Goal: Task Accomplishment & Management: Complete application form

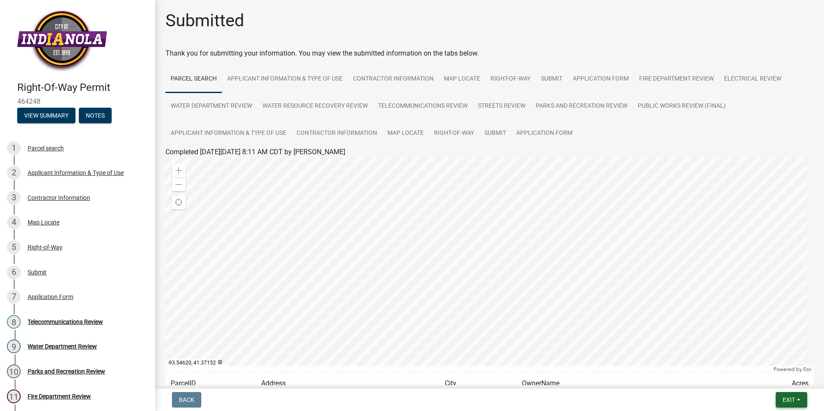
click at [782, 401] on button "Exit" at bounding box center [791, 400] width 31 height 16
click at [782, 378] on button "Save & Exit" at bounding box center [772, 377] width 69 height 21
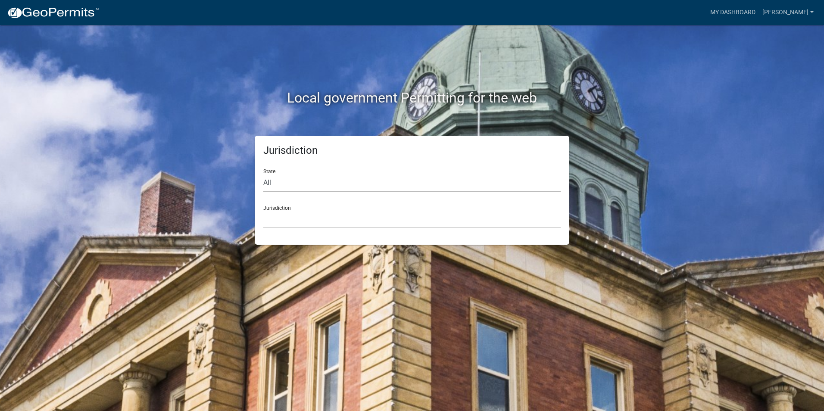
click at [318, 179] on select "All [US_STATE] [US_STATE] [US_STATE] [US_STATE] [US_STATE] [US_STATE] [US_STATE…" at bounding box center [411, 183] width 297 height 18
select select "[US_STATE]"
click at [263, 174] on select "All [US_STATE] [US_STATE] [US_STATE] [US_STATE] [US_STATE] [US_STATE] [US_STATE…" at bounding box center [411, 183] width 297 height 18
click at [310, 226] on select "[GEOGRAPHIC_DATA], [US_STATE] [GEOGRAPHIC_DATA], [US_STATE] [GEOGRAPHIC_DATA], …" at bounding box center [411, 220] width 297 height 18
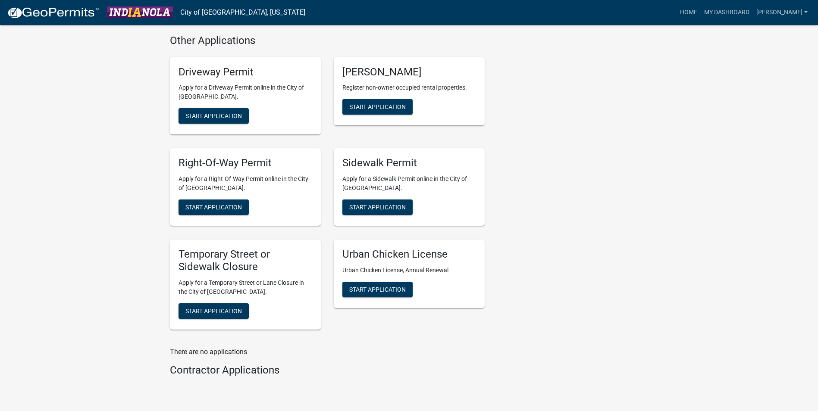
scroll to position [431, 0]
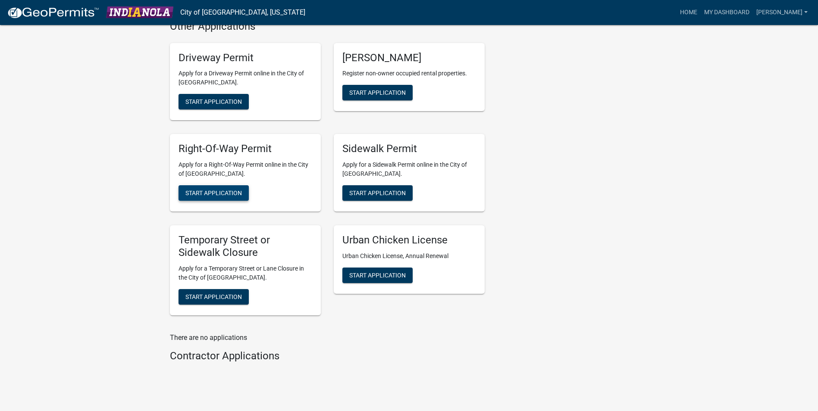
click at [228, 192] on span "Start Application" at bounding box center [213, 193] width 56 height 7
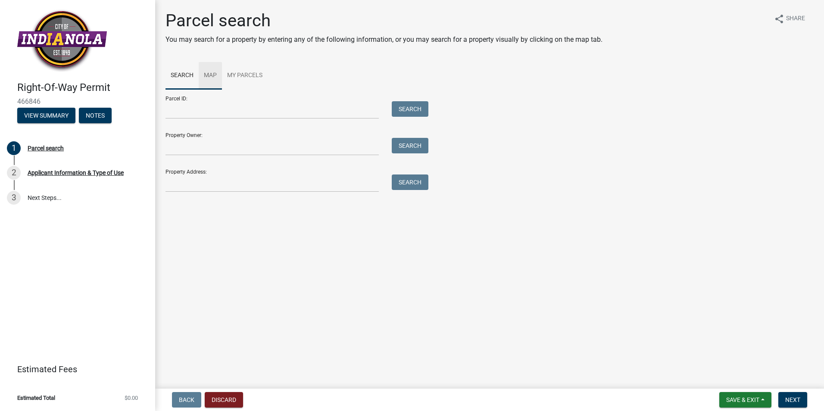
click at [213, 76] on link "Map" at bounding box center [210, 76] width 23 height 28
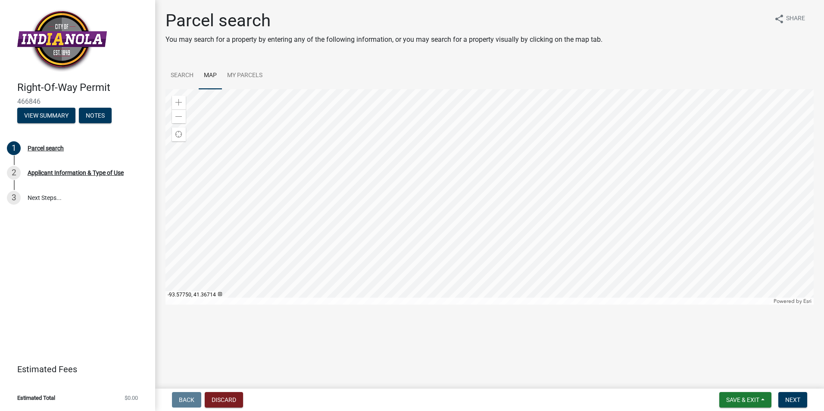
click at [444, 200] on div at bounding box center [490, 197] width 648 height 216
click at [180, 102] on span at bounding box center [178, 102] width 7 height 7
click at [441, 183] on div at bounding box center [490, 197] width 648 height 216
click at [183, 70] on link "Search" at bounding box center [182, 76] width 33 height 28
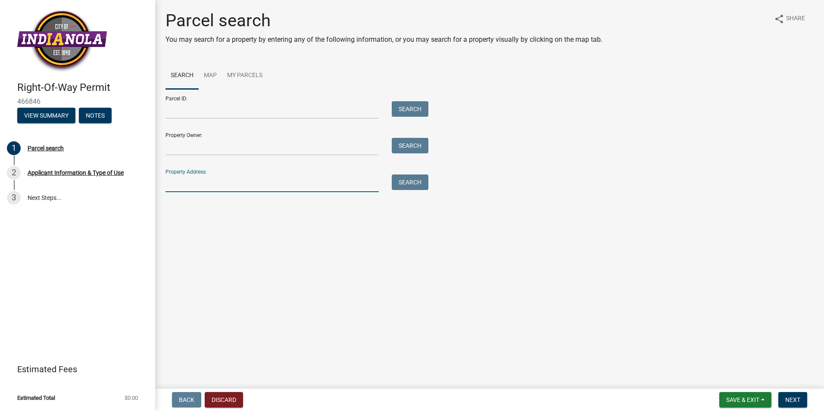
click at [191, 190] on input "Property Address:" at bounding box center [272, 184] width 213 height 18
type input "1206 w [GEOGRAPHIC_DATA]"
click at [418, 187] on button "Search" at bounding box center [410, 183] width 37 height 16
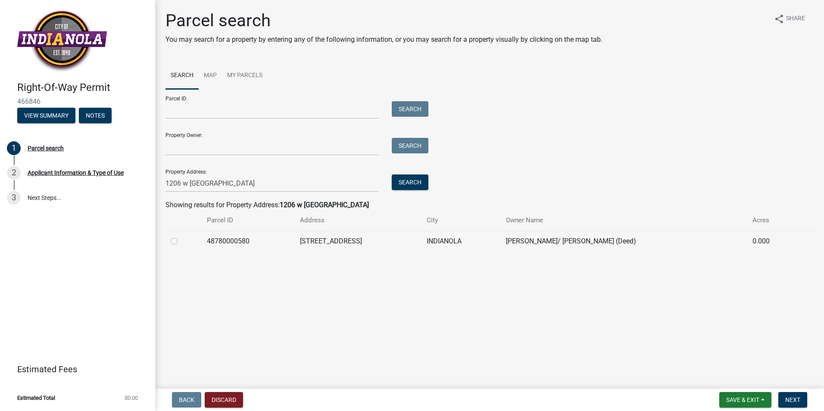
click at [181, 236] on label at bounding box center [181, 236] width 0 height 0
click at [181, 242] on input "radio" at bounding box center [184, 239] width 6 height 6
radio input "true"
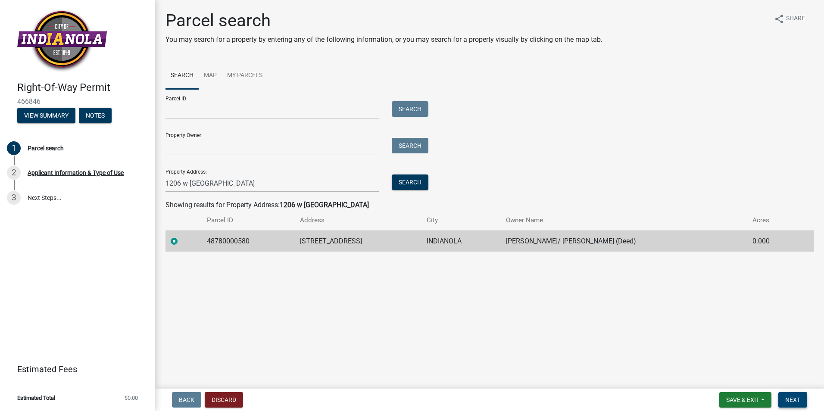
click at [801, 398] on button "Next" at bounding box center [793, 400] width 29 height 16
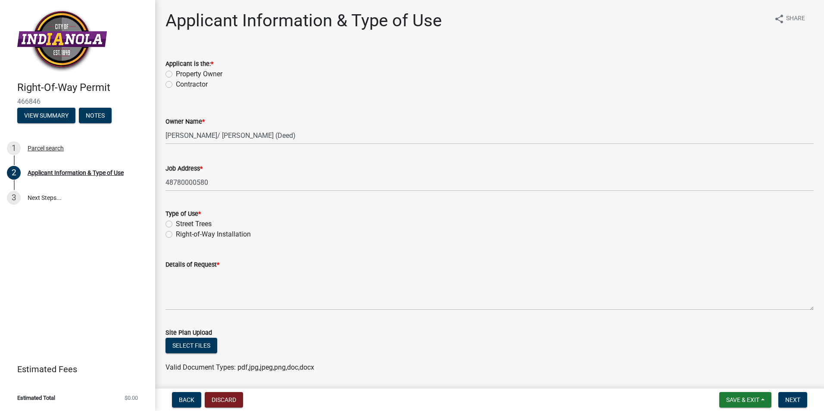
click at [176, 85] on label "Contractor" at bounding box center [192, 84] width 32 height 10
click at [176, 85] on input "Contractor" at bounding box center [179, 82] width 6 height 6
radio input "true"
click at [176, 235] on label "Right-of-Way Installation" at bounding box center [213, 234] width 75 height 10
click at [176, 235] on input "Right-of-Way Installation" at bounding box center [179, 232] width 6 height 6
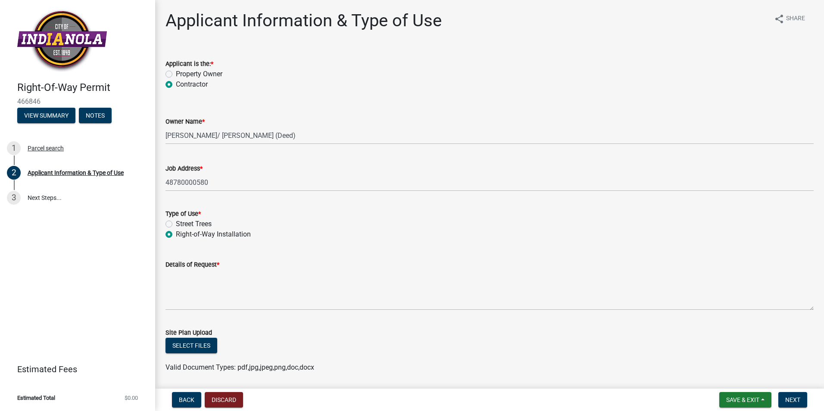
radio input "true"
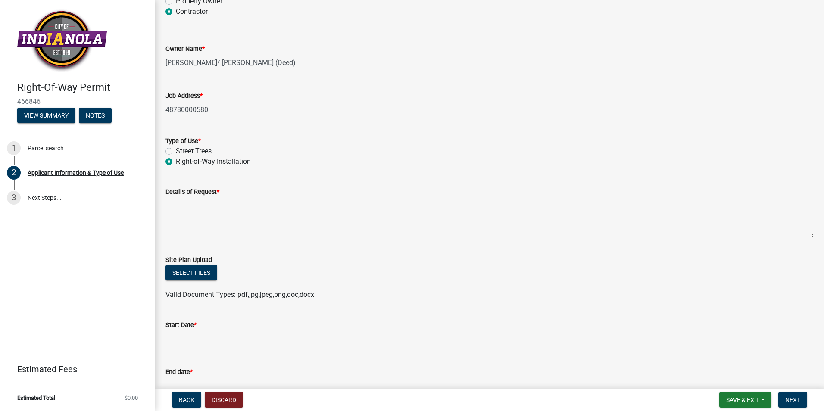
scroll to position [86, 0]
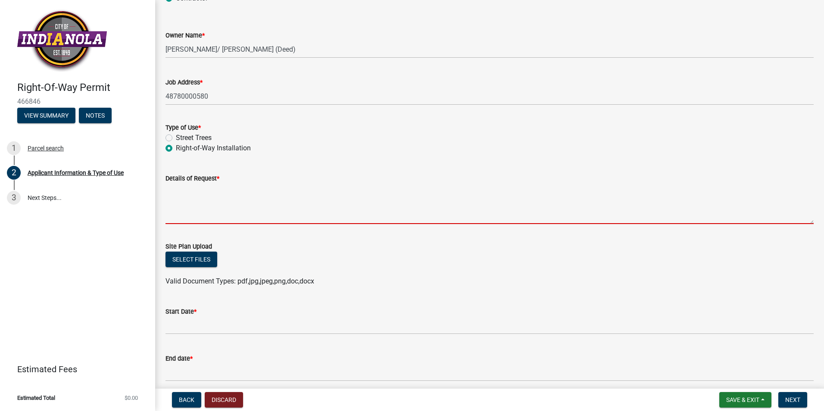
click at [176, 190] on textarea "Details of Request *" at bounding box center [490, 204] width 648 height 41
paste textarea "PROJECT SCOPE: 25-324 DMI-N13 UPGRADE DIRECTIONAL BORE 1.5" CONDUIT @ 36" MINIM…"
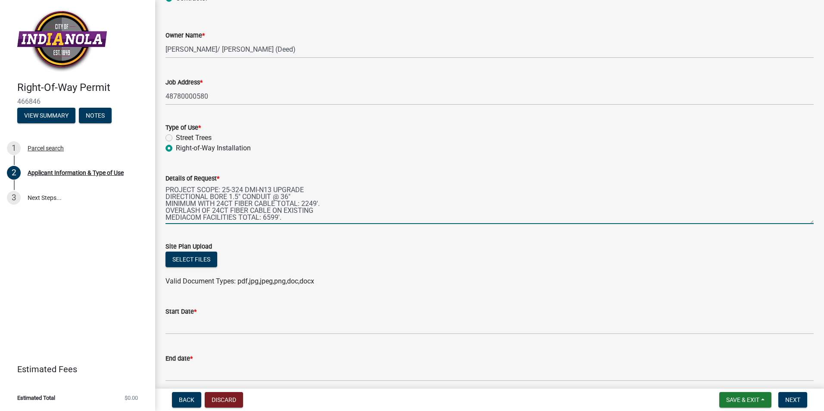
scroll to position [129, 0]
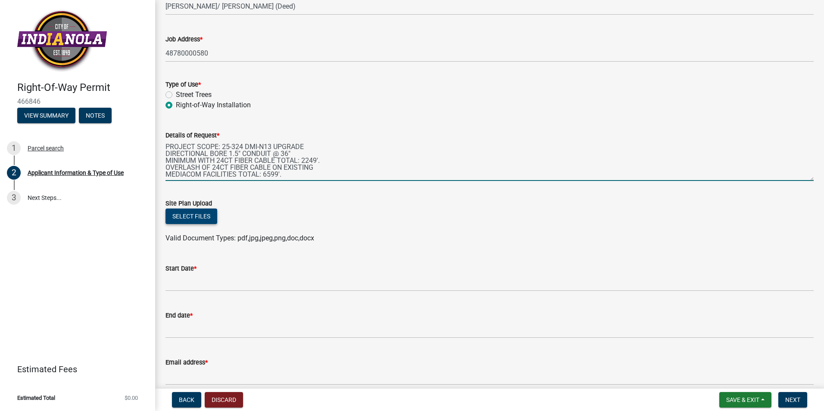
type textarea "PROJECT SCOPE: 25-324 DMI-N13 UPGRADE DIRECTIONAL BORE 1.5" CONDUIT @ 36" MINIM…"
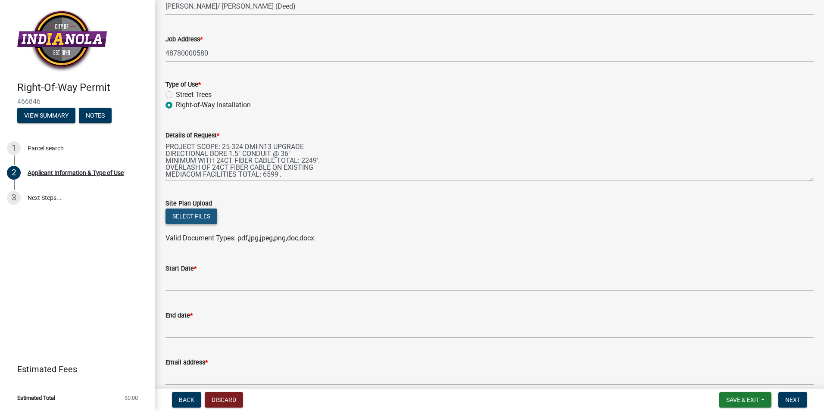
click at [190, 218] on button "Select files" at bounding box center [192, 217] width 52 height 16
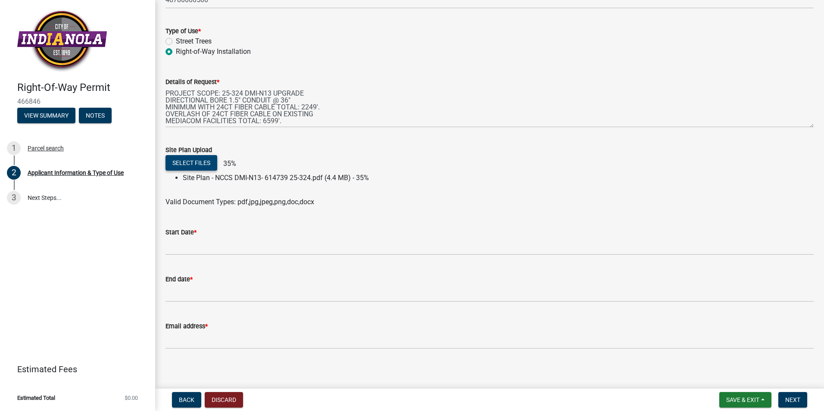
scroll to position [187, 0]
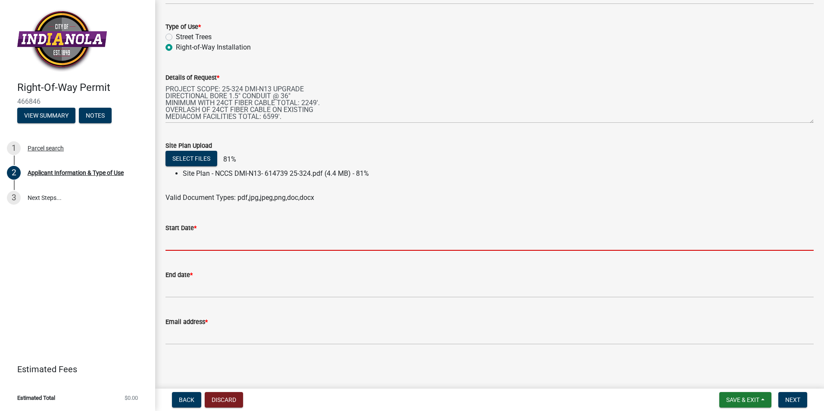
click at [184, 235] on input "Start Date *" at bounding box center [490, 242] width 648 height 18
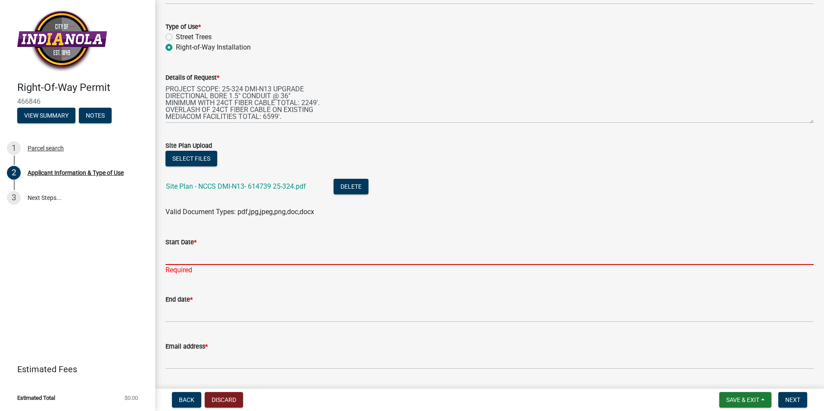
click at [200, 260] on input "Start Date *" at bounding box center [490, 256] width 648 height 18
type input "[DATE]"
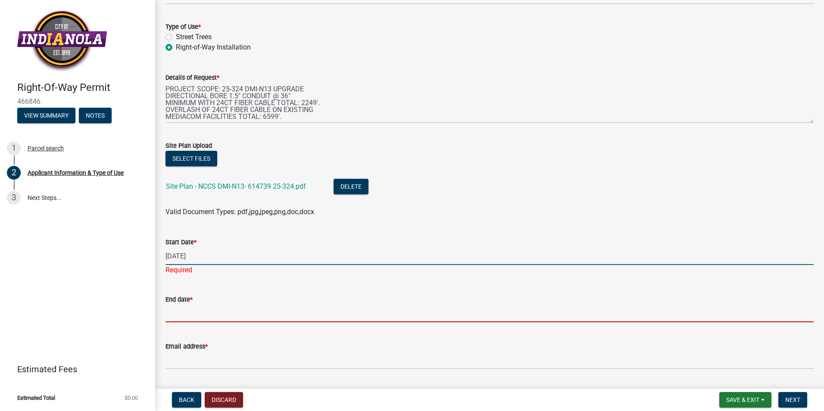
type input "[DATE]"
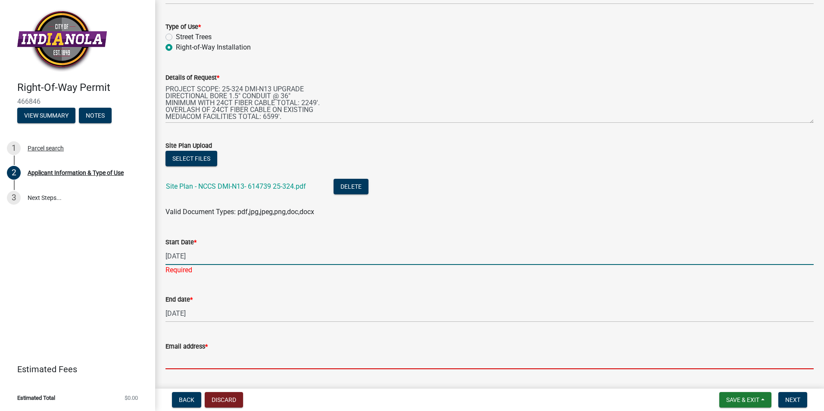
type input "[EMAIL_ADDRESS][DOMAIN_NAME]"
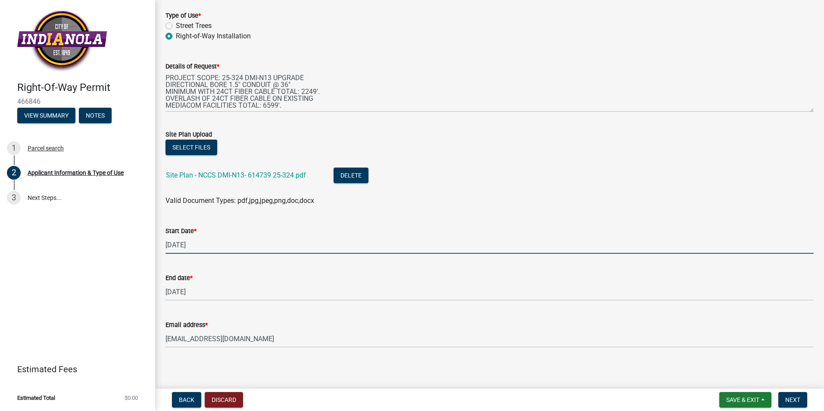
scroll to position [201, 0]
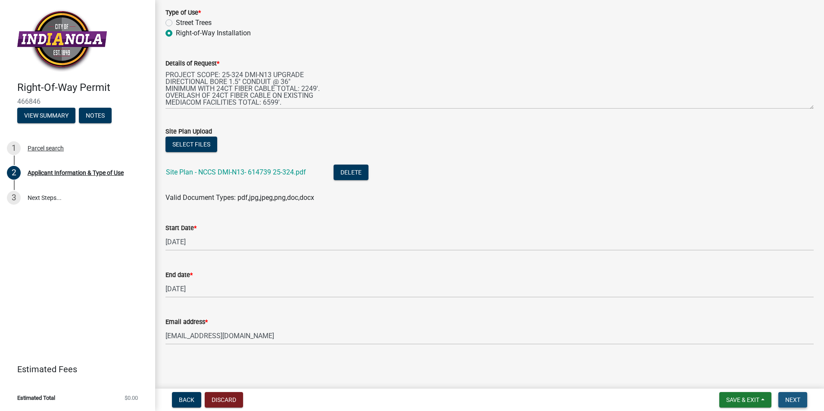
click at [791, 401] on span "Next" at bounding box center [792, 400] width 15 height 7
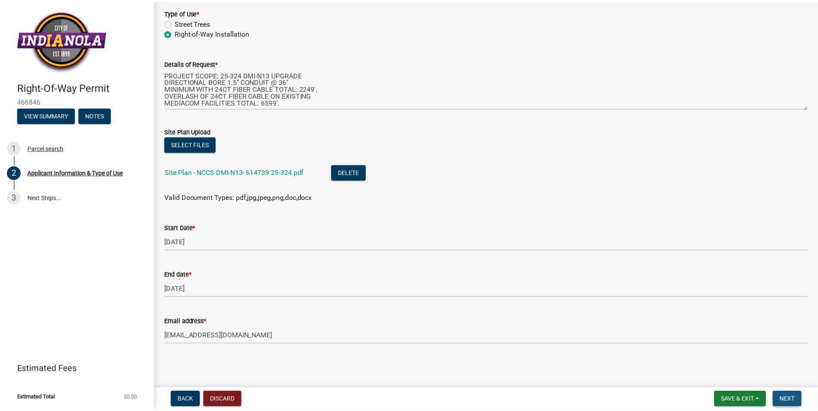
scroll to position [0, 0]
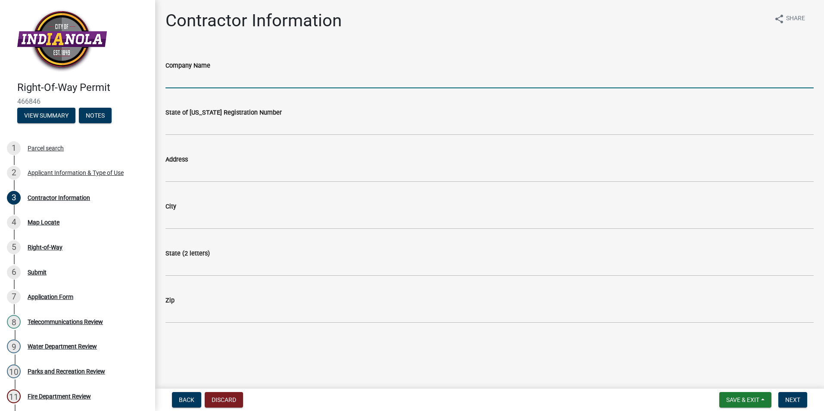
click at [196, 75] on input "Company Name" at bounding box center [490, 80] width 648 height 18
type input "Communication Data Link LLC"
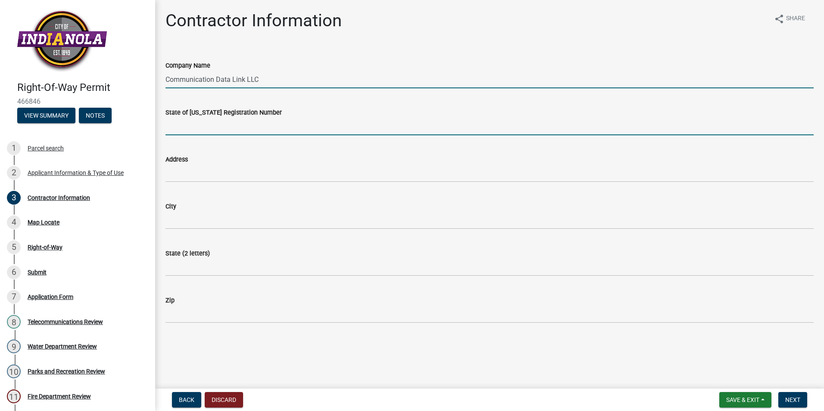
type input "CO96863"
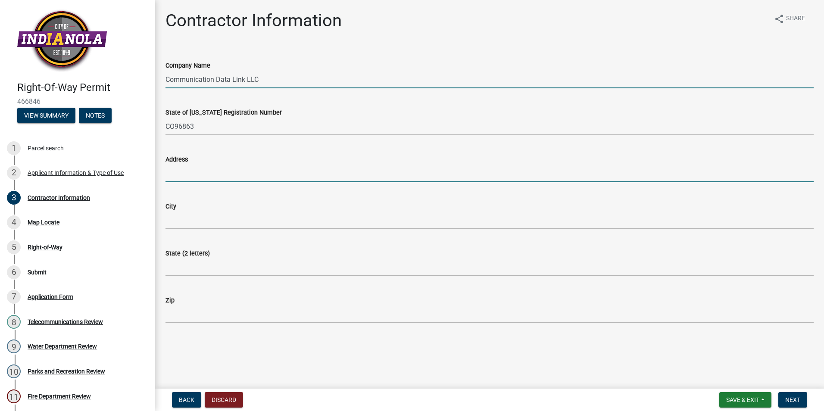
type input "[STREET_ADDRESS]"
type input "[PERSON_NAME]"
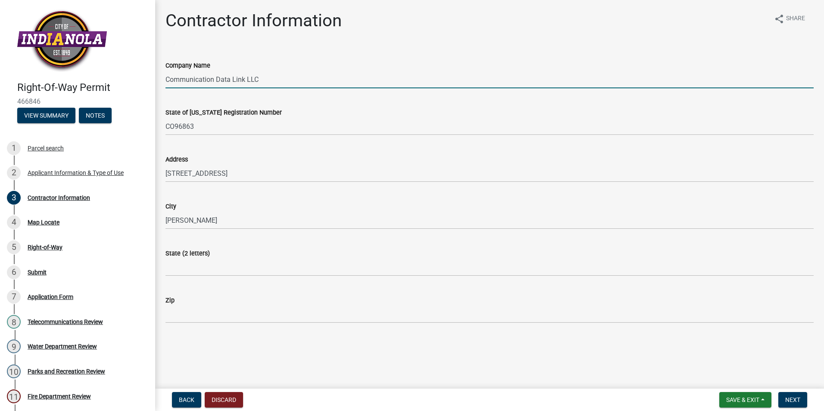
type input "50111"
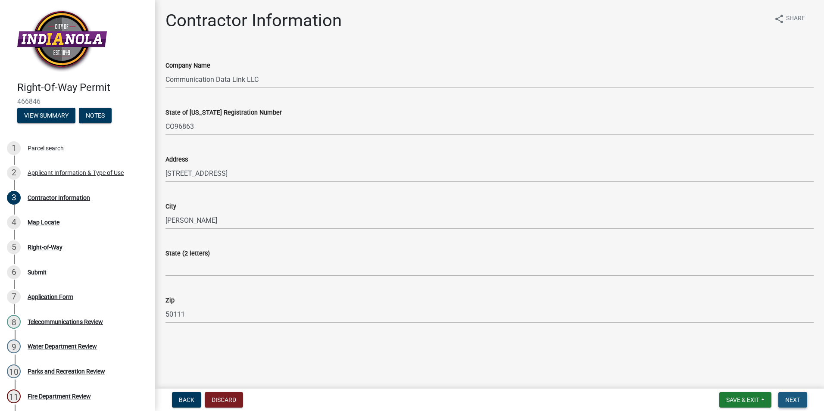
click at [799, 397] on span "Next" at bounding box center [792, 400] width 15 height 7
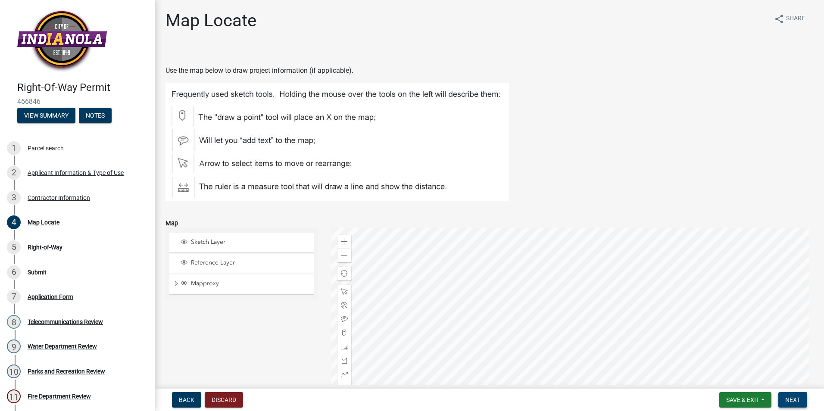
click at [790, 404] on span "Next" at bounding box center [792, 400] width 15 height 7
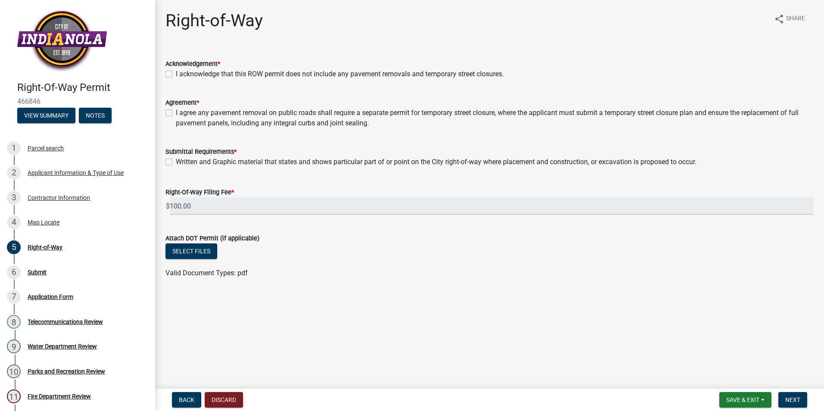
click at [176, 75] on label "I acknowledge that this ROW permit does not include any pavement removals and t…" at bounding box center [340, 74] width 328 height 10
click at [176, 75] on input "I acknowledge that this ROW permit does not include any pavement removals and t…" at bounding box center [179, 72] width 6 height 6
checkbox input "true"
click at [176, 113] on label "I agree any pavement removal on public roads shall require a separate permit fo…" at bounding box center [495, 118] width 638 height 21
click at [176, 113] on input "I agree any pavement removal on public roads shall require a separate permit fo…" at bounding box center [179, 111] width 6 height 6
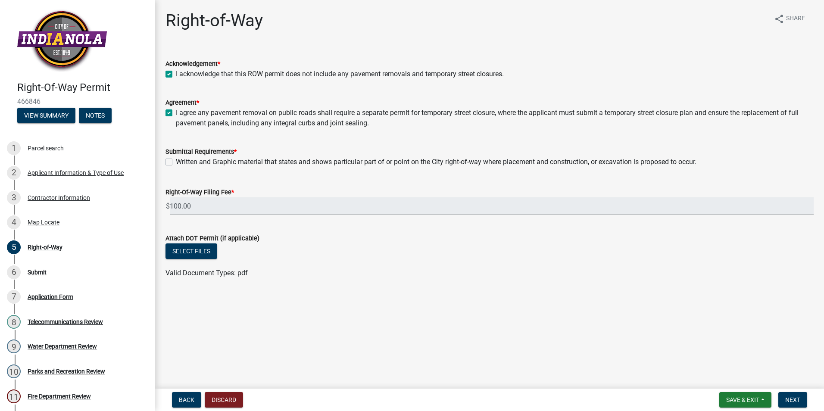
checkbox input "true"
click at [176, 162] on label "Written and Graphic material that states and shows particular part of or point …" at bounding box center [436, 162] width 521 height 10
click at [176, 162] on input "Written and Graphic material that states and shows particular part of or point …" at bounding box center [179, 160] width 6 height 6
checkbox input "true"
click at [207, 252] on button "Select files" at bounding box center [192, 252] width 52 height 16
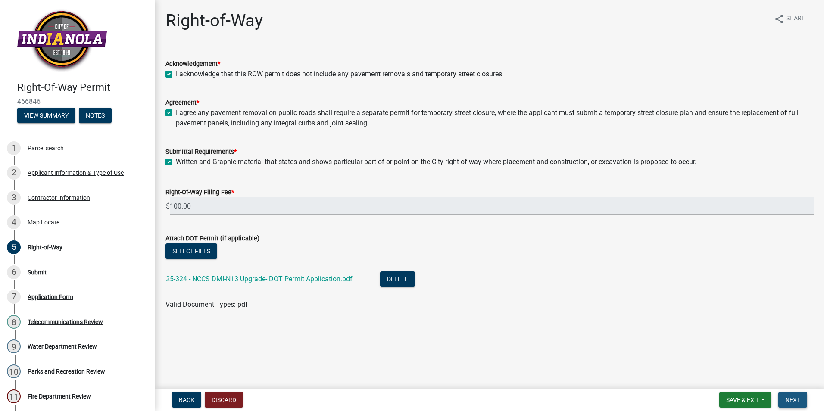
click at [791, 398] on span "Next" at bounding box center [792, 400] width 15 height 7
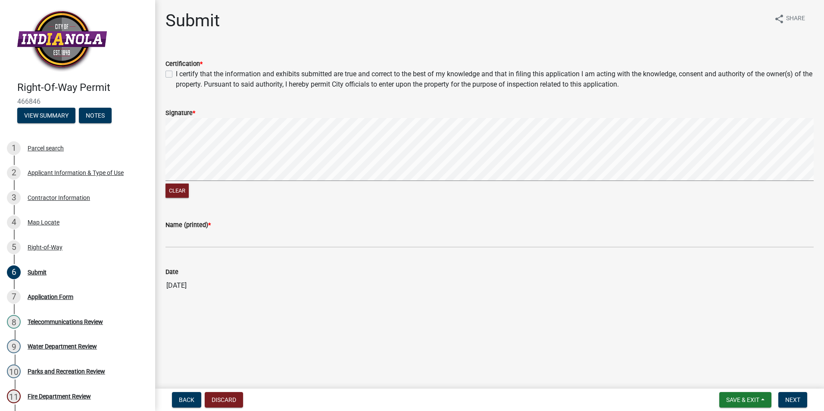
click at [165, 72] on div "Certification * I certify that the information and exhibits submitted are true …" at bounding box center [489, 68] width 661 height 41
click at [176, 75] on label "I certify that the information and exhibits submitted are true and correct to t…" at bounding box center [495, 79] width 638 height 21
click at [176, 75] on input "I certify that the information and exhibits submitted are true and correct to t…" at bounding box center [179, 72] width 6 height 6
checkbox input "true"
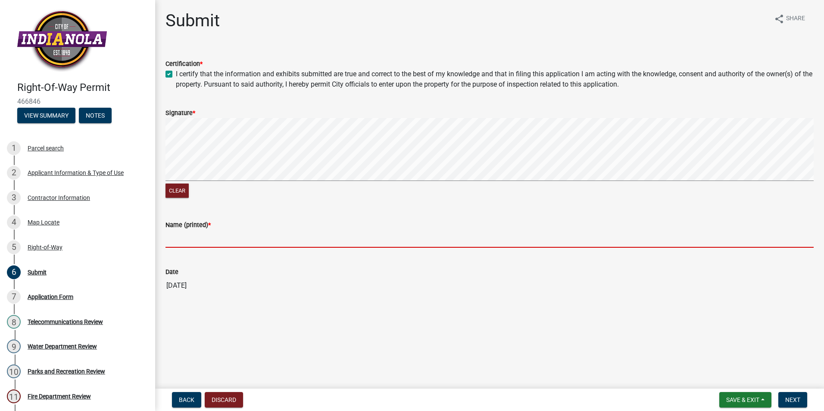
click at [203, 235] on input "Name (printed) *" at bounding box center [490, 239] width 648 height 18
type input "[PERSON_NAME]"
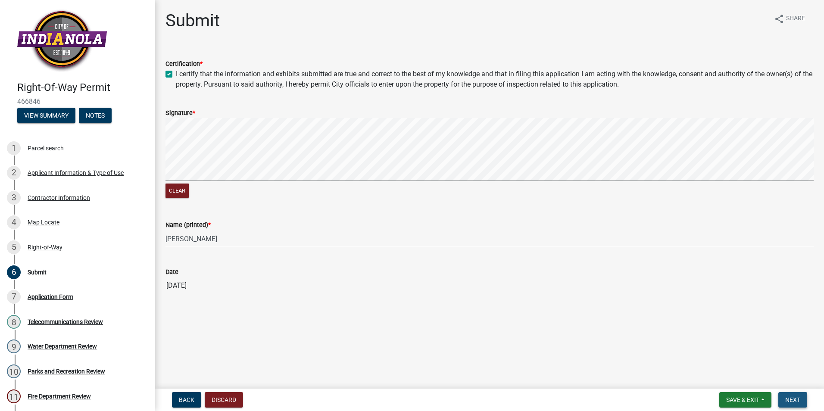
drag, startPoint x: 794, startPoint y: 402, endPoint x: 786, endPoint y: 397, distance: 9.2
click at [794, 402] on span "Next" at bounding box center [792, 400] width 15 height 7
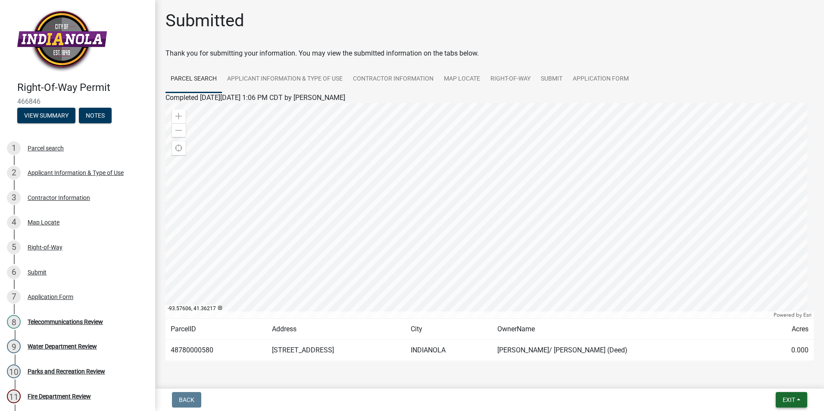
click at [801, 404] on button "Exit" at bounding box center [791, 400] width 31 height 16
click at [781, 384] on button "Save & Exit" at bounding box center [772, 377] width 69 height 21
